Goal: Find contact information: Find contact information

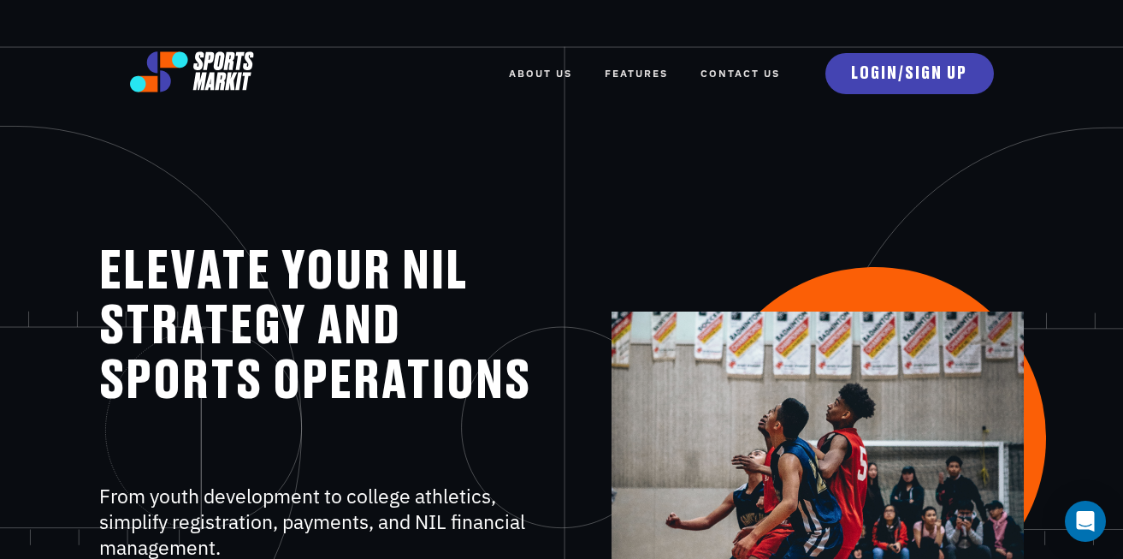
click at [744, 71] on link "Contact Us" at bounding box center [741, 74] width 80 height 38
